Goal: Find specific page/section: Find specific page/section

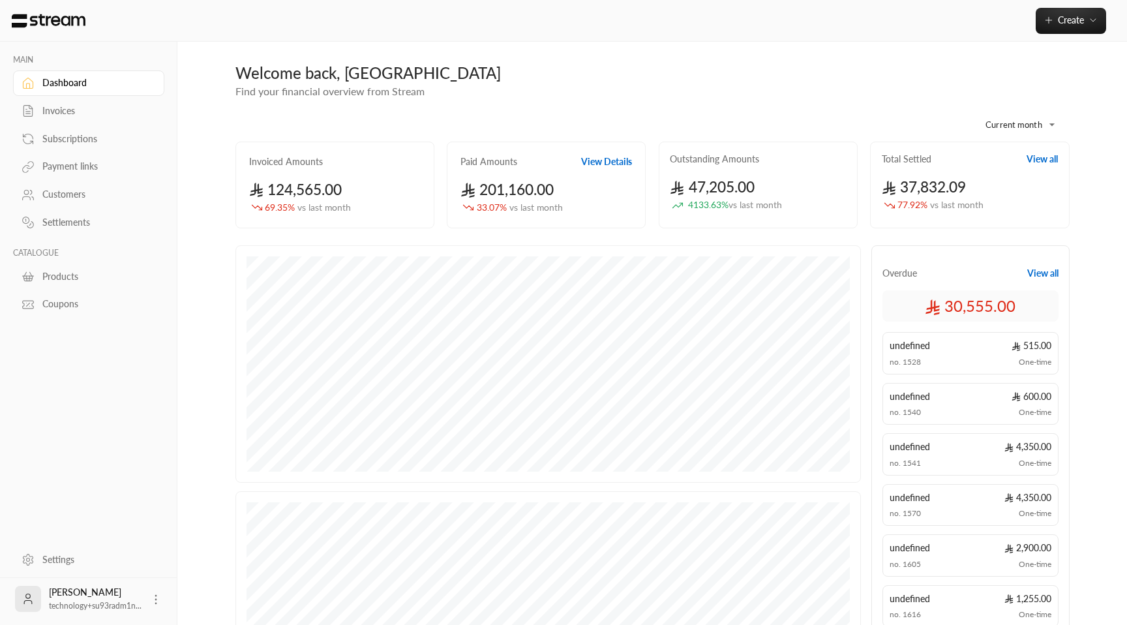
click at [68, 194] on div "Customers" at bounding box center [95, 194] width 106 height 13
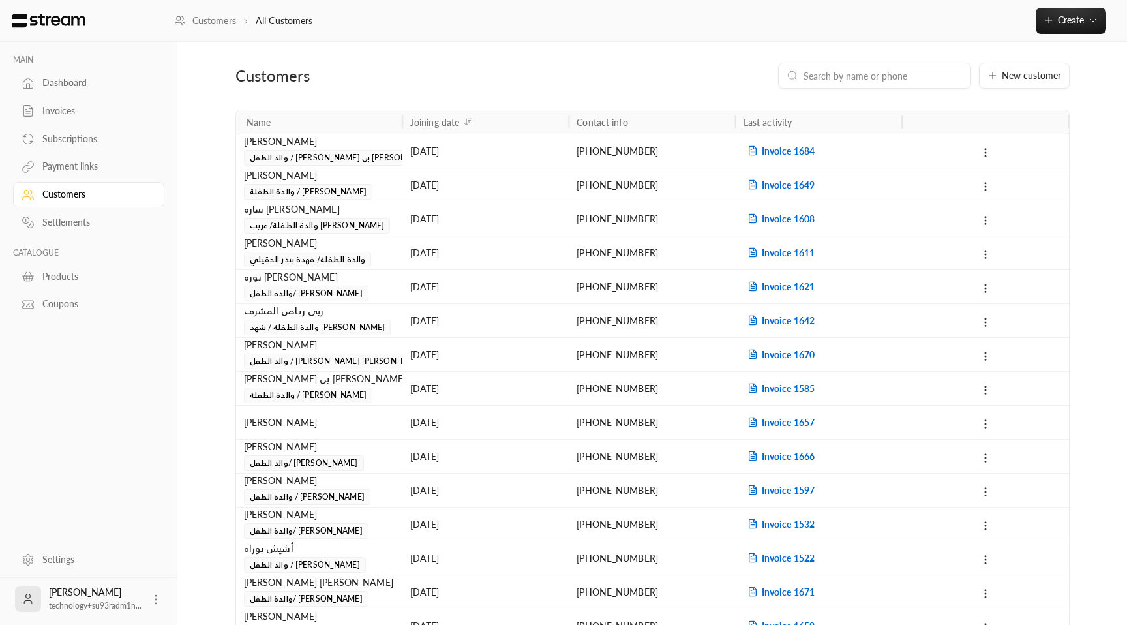
click at [850, 71] on input at bounding box center [882, 75] width 159 height 14
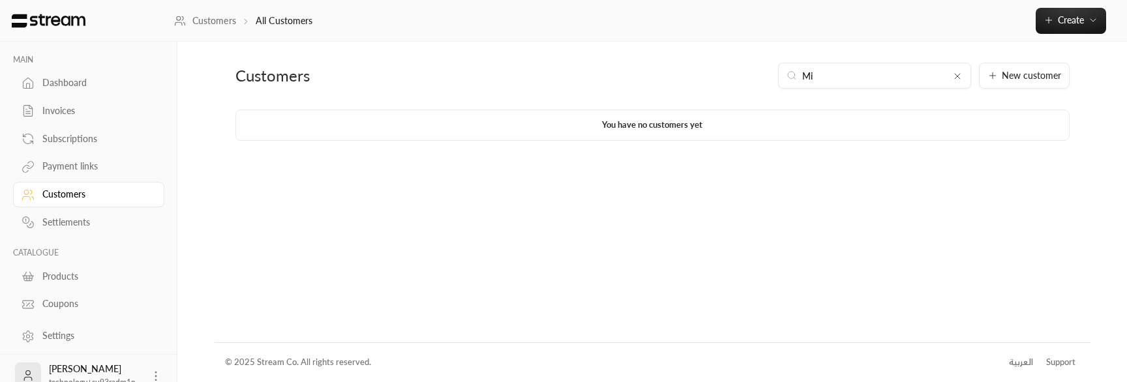
click at [834, 72] on input "Mi" at bounding box center [874, 75] width 145 height 14
click at [106, 197] on div "Customers" at bounding box center [95, 194] width 106 height 13
click at [114, 192] on div "Customers" at bounding box center [95, 194] width 106 height 13
click at [820, 76] on input "Mi" at bounding box center [874, 75] width 145 height 14
type input "M"
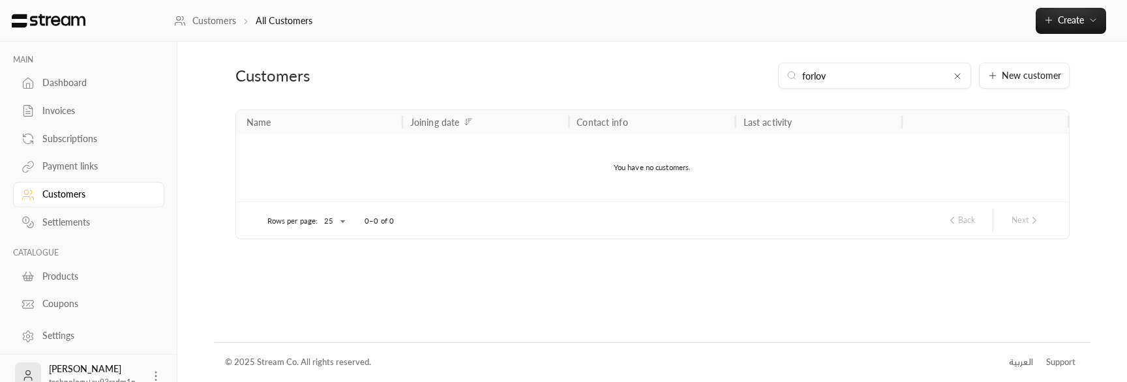
click at [833, 76] on input "forlov" at bounding box center [874, 75] width 145 height 14
type input "Micha"
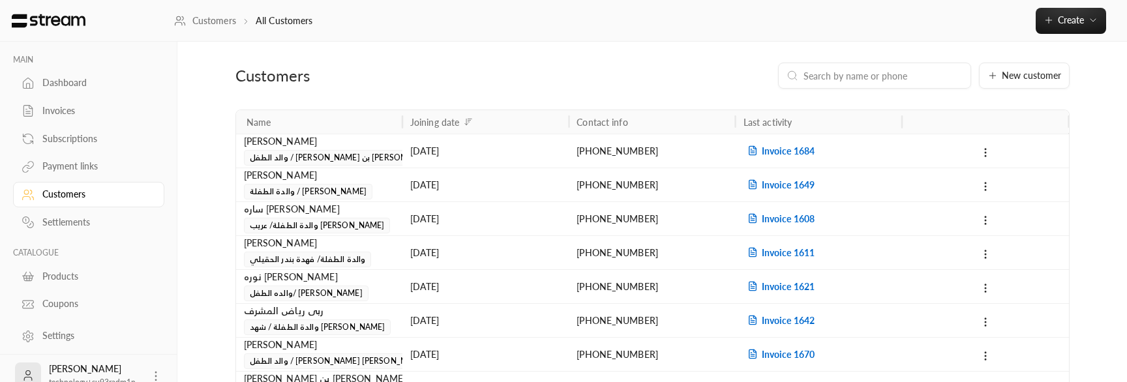
click at [383, 153] on span "والد الطفل / بدر نواف بن مهيلان القحطاني" at bounding box center [343, 158] width 198 height 16
click at [323, 132] on div "Name" at bounding box center [318, 121] width 145 height 23
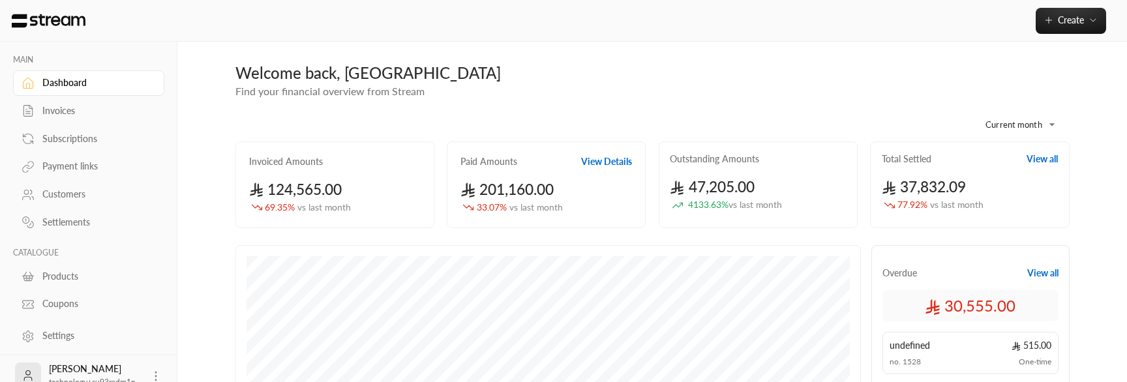
click at [67, 196] on div "Customers" at bounding box center [95, 194] width 106 height 13
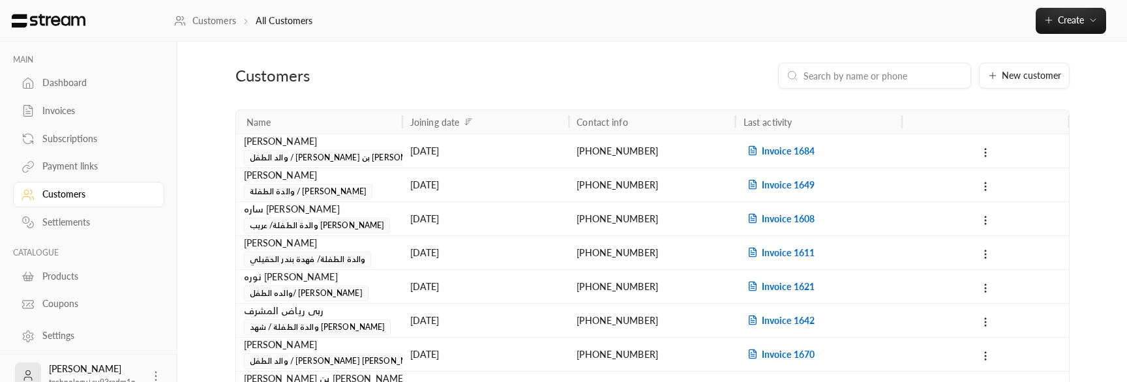
click at [366, 159] on span "والد الطفل / بدر نواف بن مهيلان القحطاني" at bounding box center [343, 158] width 198 height 16
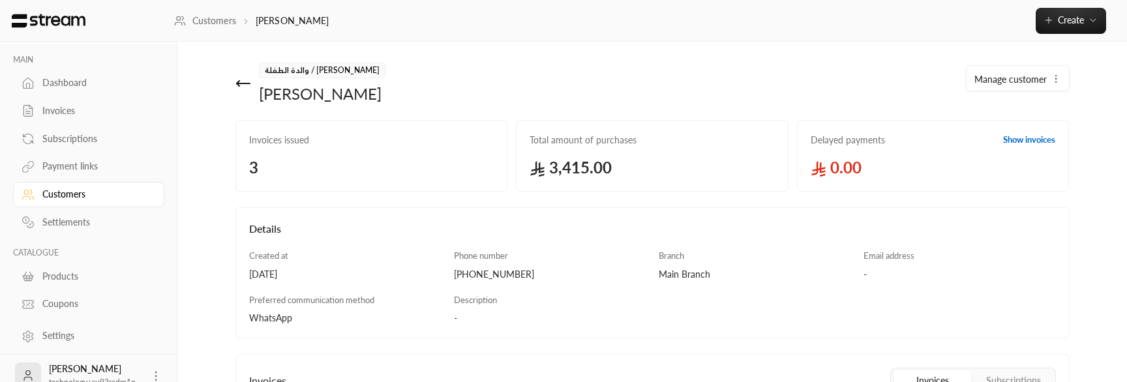
drag, startPoint x: 362, startPoint y: 98, endPoint x: 263, endPoint y: 98, distance: 99.1
click at [263, 98] on div "والدة الطفلة / [PERSON_NAME] [PERSON_NAME]" at bounding box center [440, 84] width 423 height 42
copy div "[PERSON_NAME]"
click at [92, 200] on div "Customers" at bounding box center [95, 194] width 106 height 13
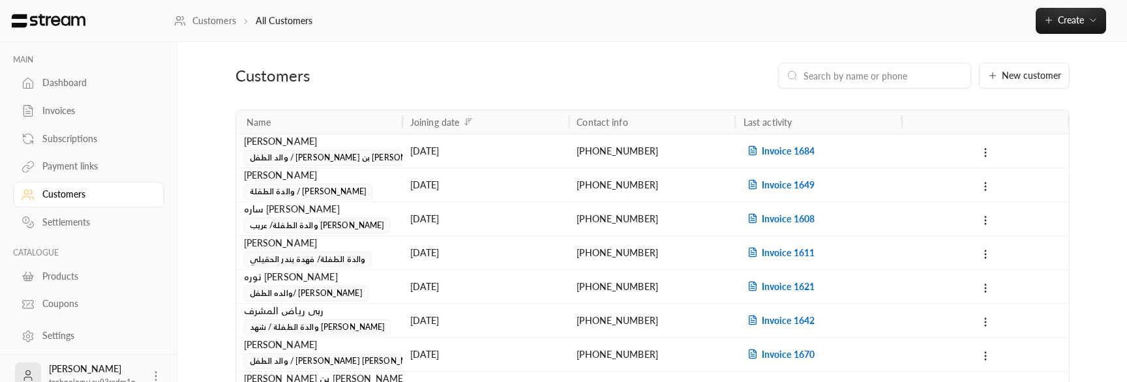
click at [902, 75] on input at bounding box center [882, 75] width 159 height 14
paste input "[PERSON_NAME]"
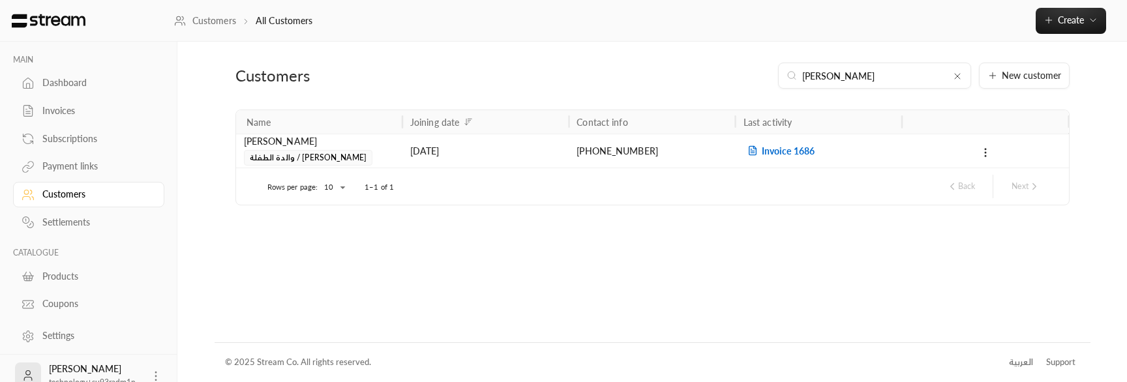
type input "[PERSON_NAME]"
click at [385, 155] on div "[PERSON_NAME] والدة الطفلة / [PERSON_NAME]" at bounding box center [319, 149] width 151 height 31
